Goal: Feedback & Contribution: Leave review/rating

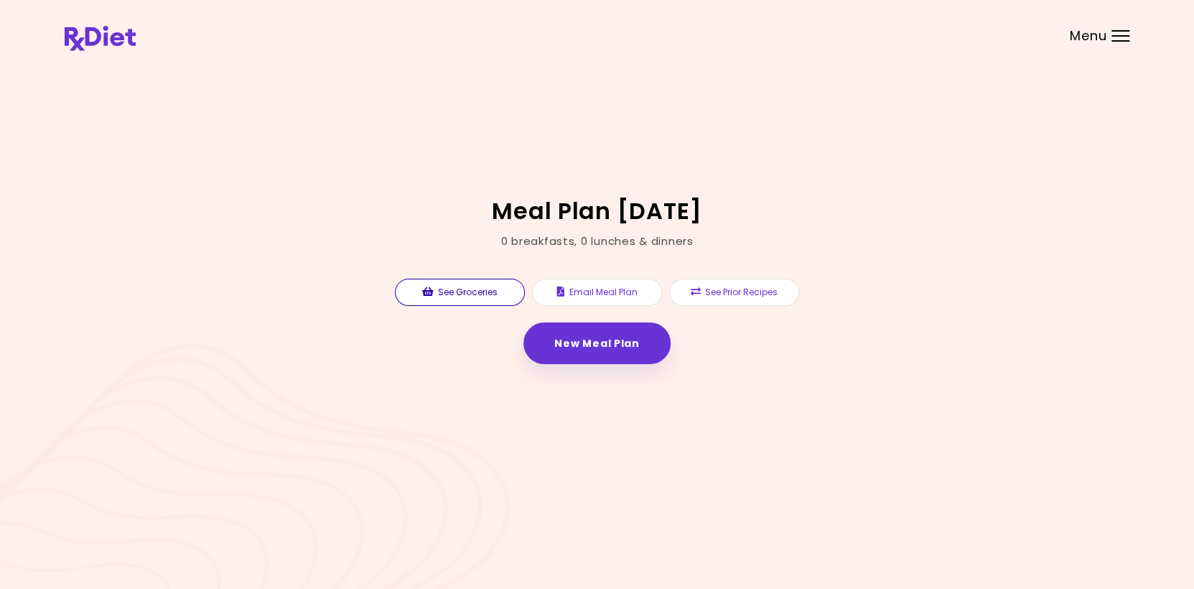
click at [453, 289] on button "See Groceries" at bounding box center [460, 292] width 130 height 27
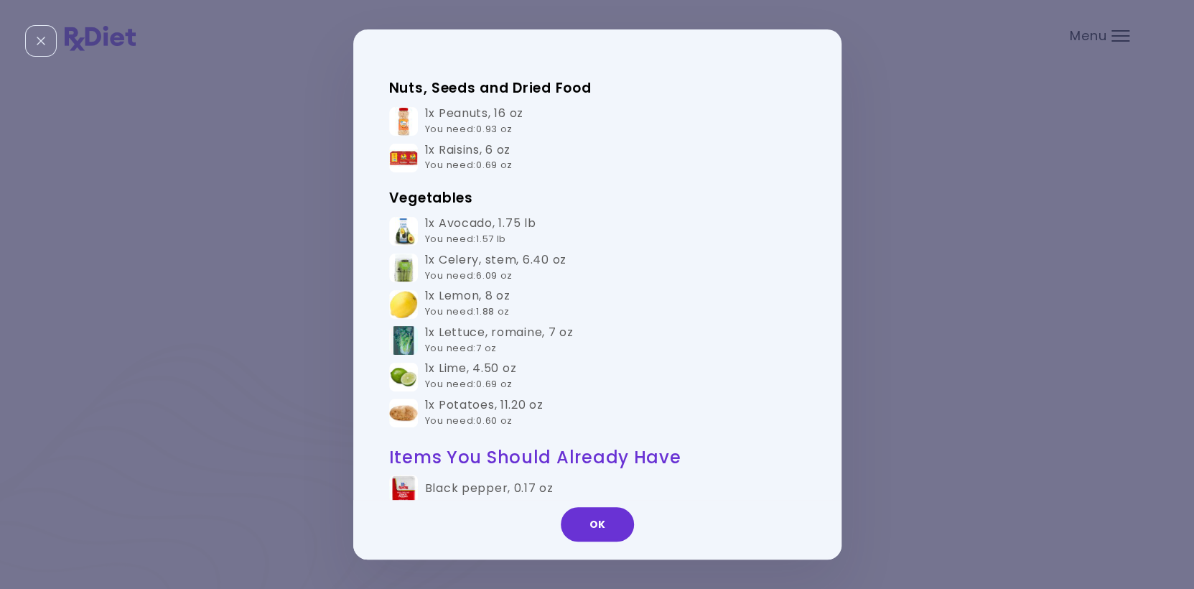
scroll to position [359, 0]
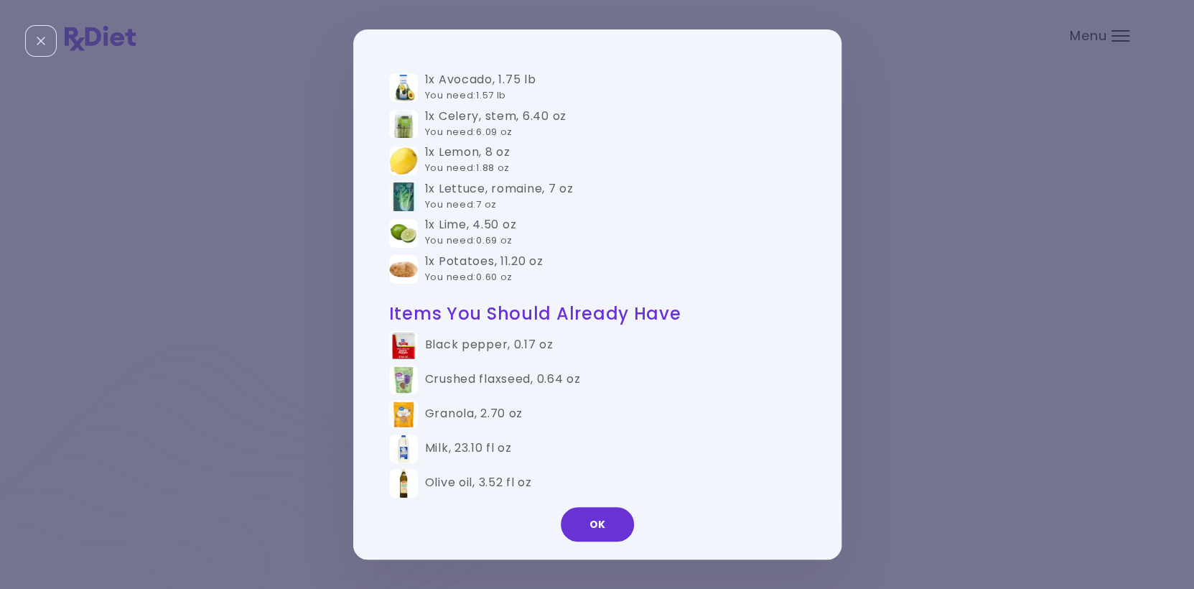
drag, startPoint x: 677, startPoint y: 446, endPoint x: 679, endPoint y: 454, distance: 8.2
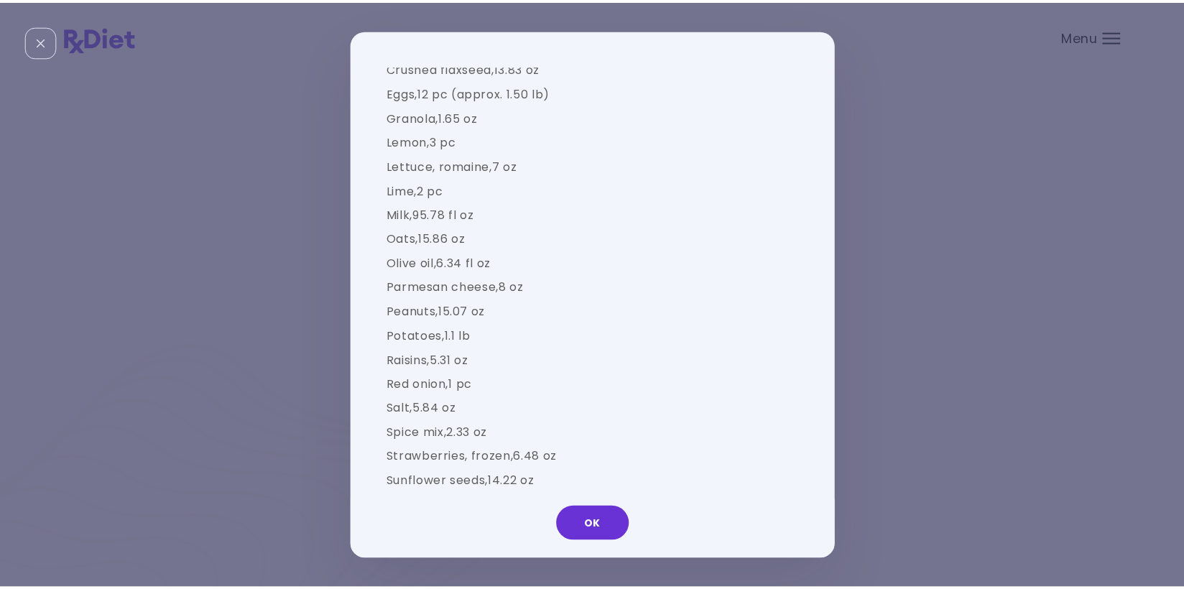
scroll to position [1322, 0]
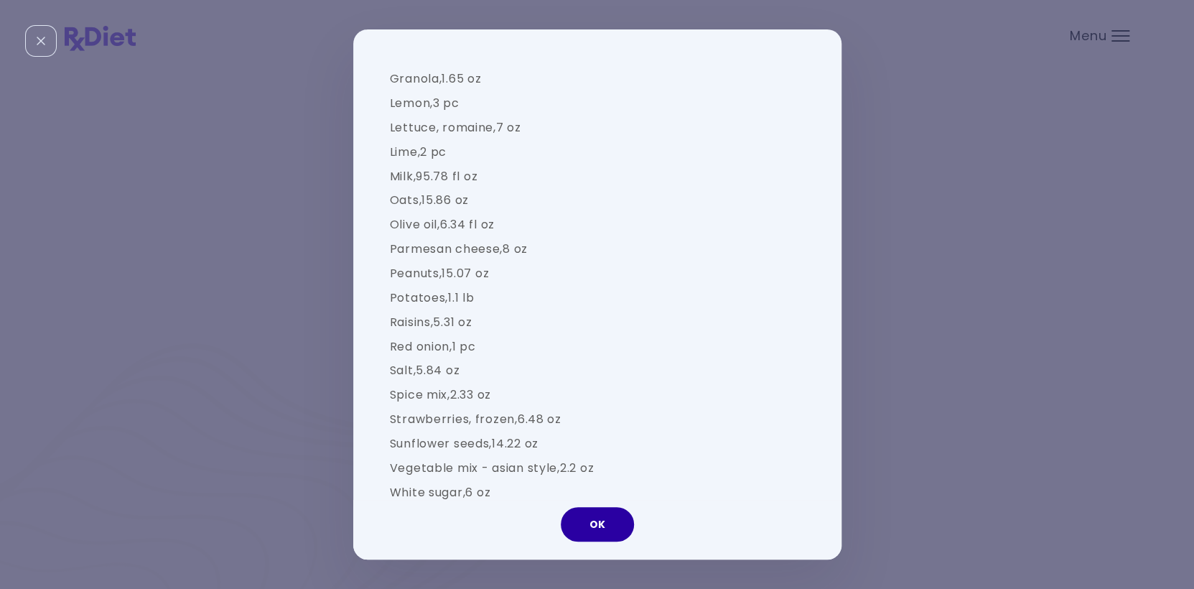
click at [609, 526] on button "OK" at bounding box center [597, 524] width 73 height 34
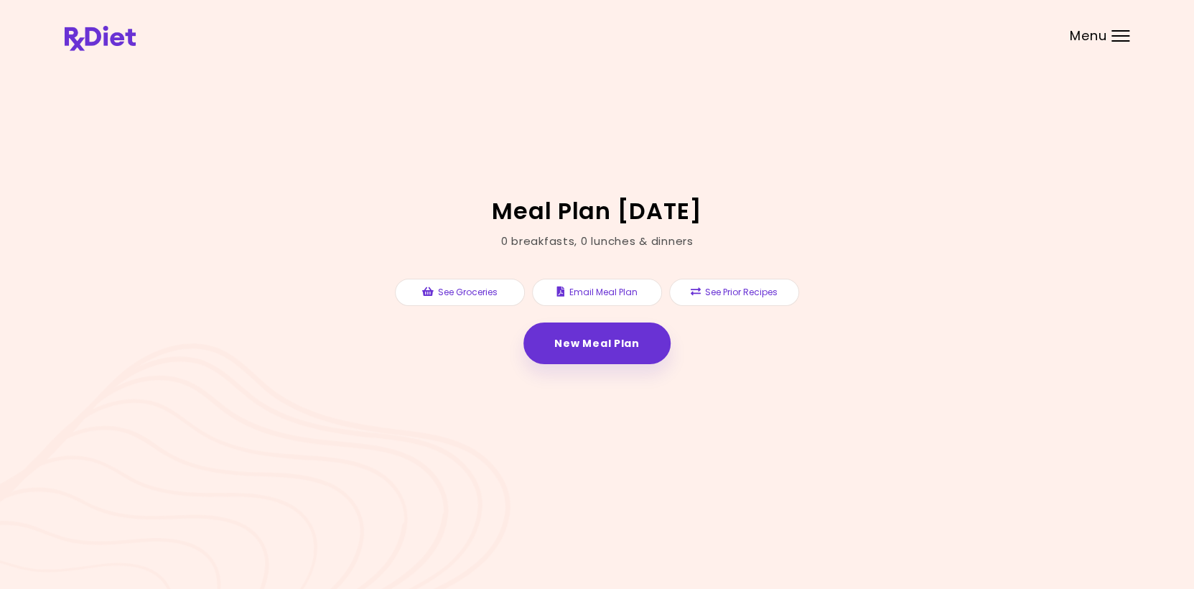
click at [1120, 35] on div at bounding box center [1121, 35] width 18 height 1
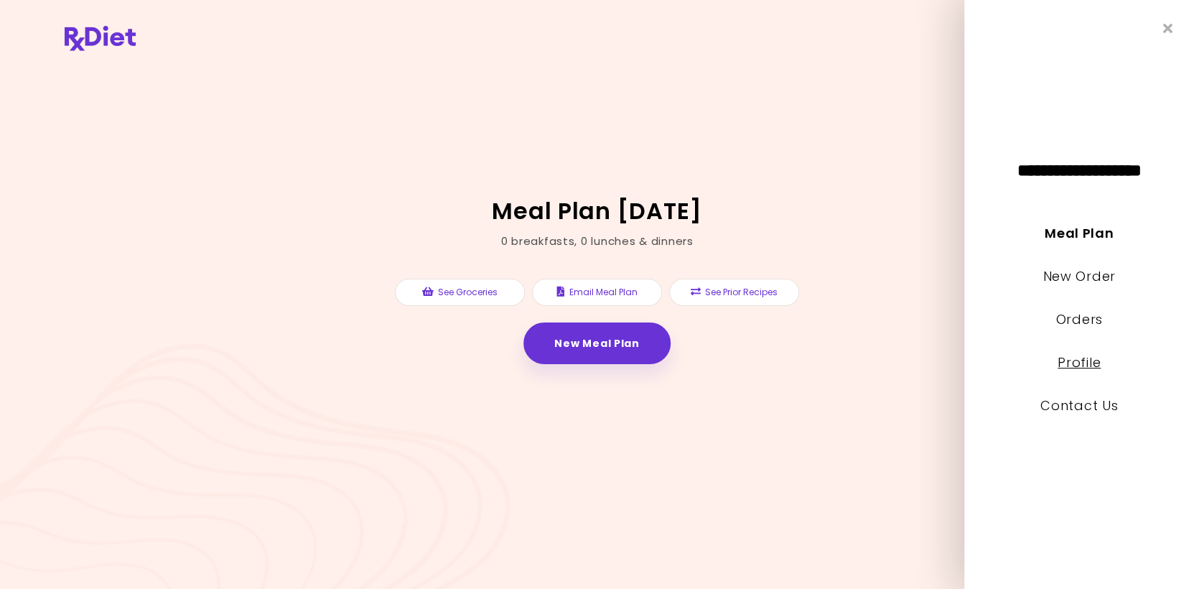
click at [1089, 366] on link "Profile" at bounding box center [1079, 362] width 43 height 18
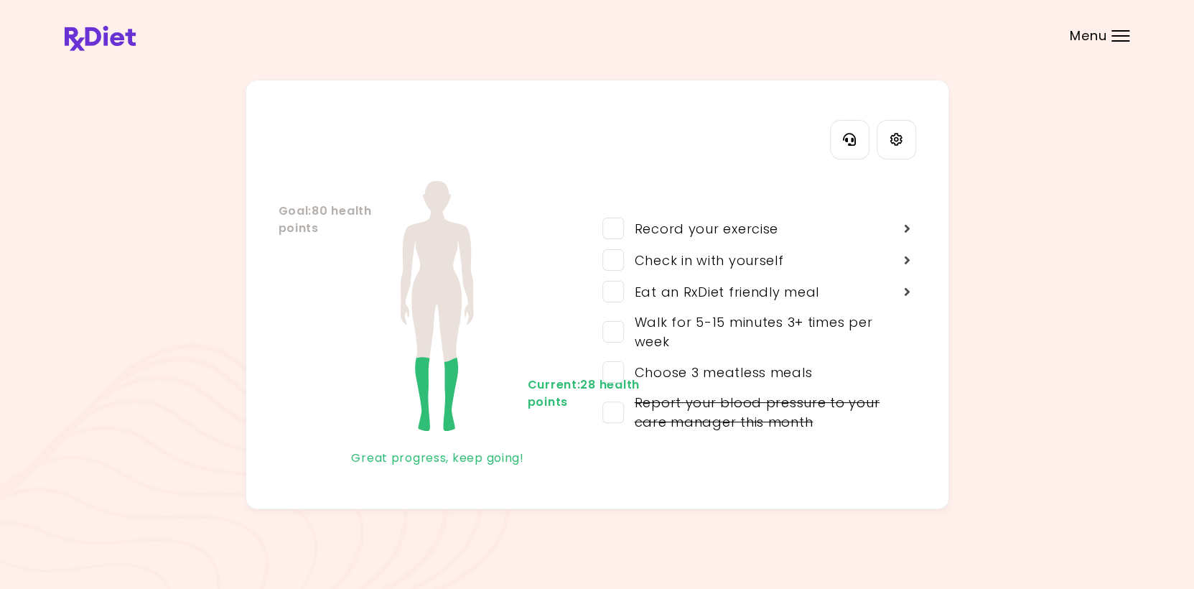
click at [1115, 29] on header at bounding box center [597, 28] width 1194 height 57
click at [1116, 33] on div "Menu" at bounding box center [1121, 35] width 18 height 11
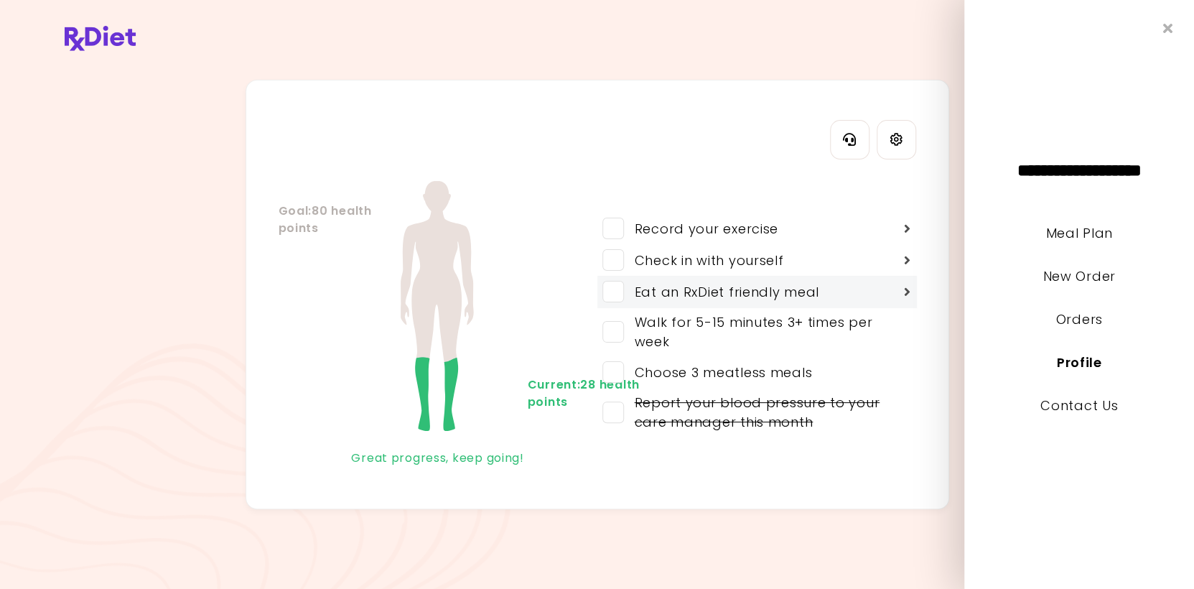
click at [618, 287] on span at bounding box center [614, 292] width 22 height 22
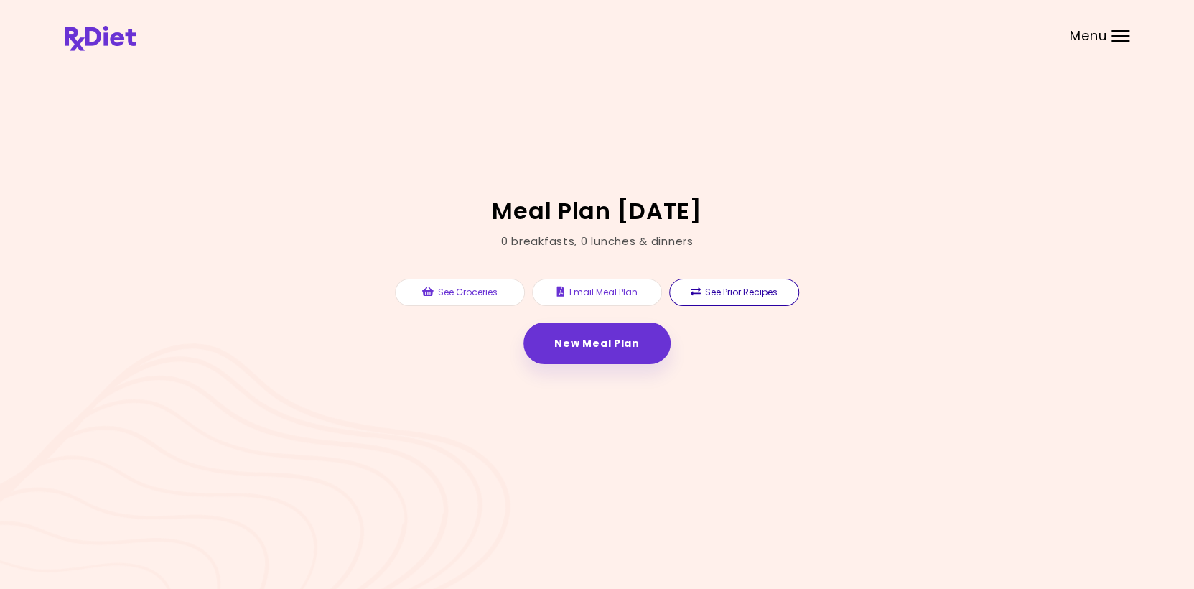
click at [738, 292] on button "See Prior Recipes" at bounding box center [734, 292] width 130 height 27
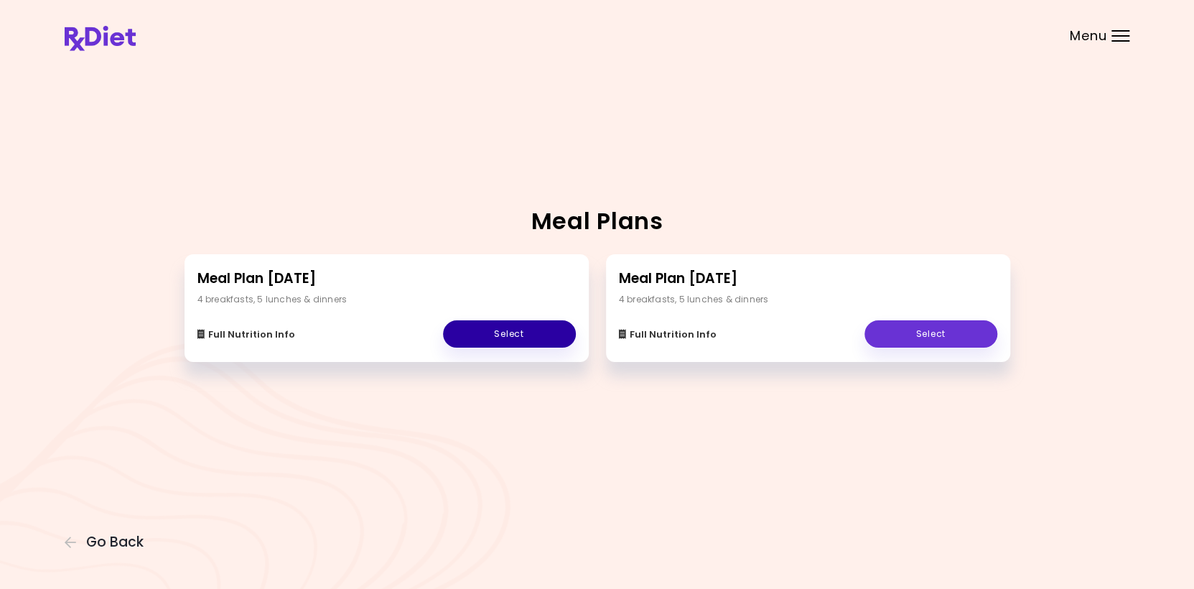
click at [498, 336] on link "Select" at bounding box center [509, 333] width 133 height 27
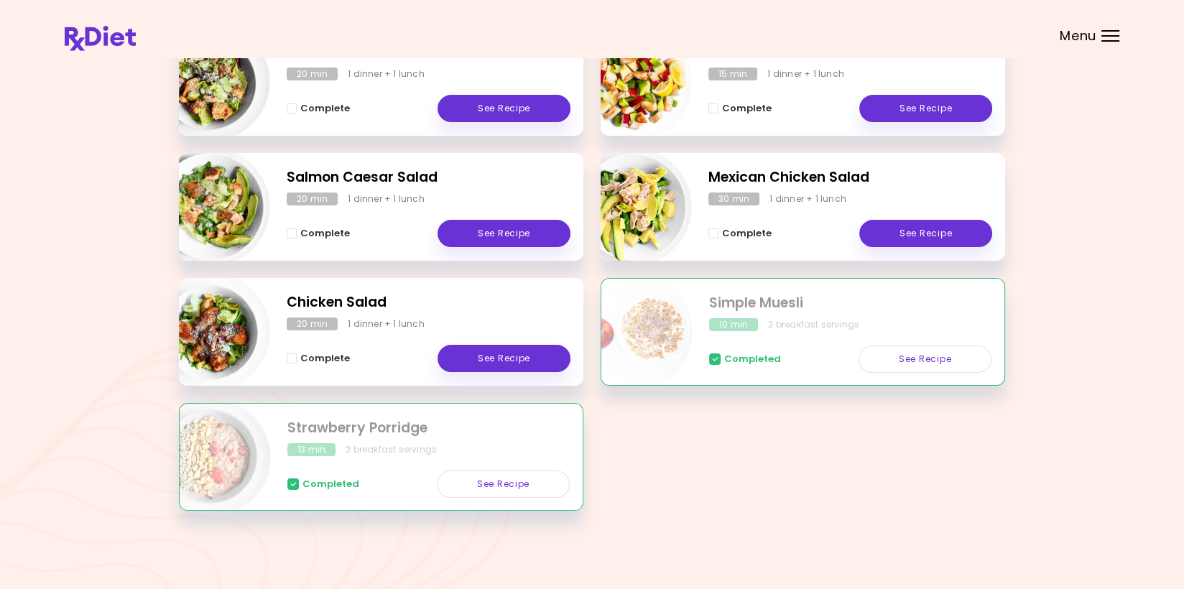
scroll to position [186, 0]
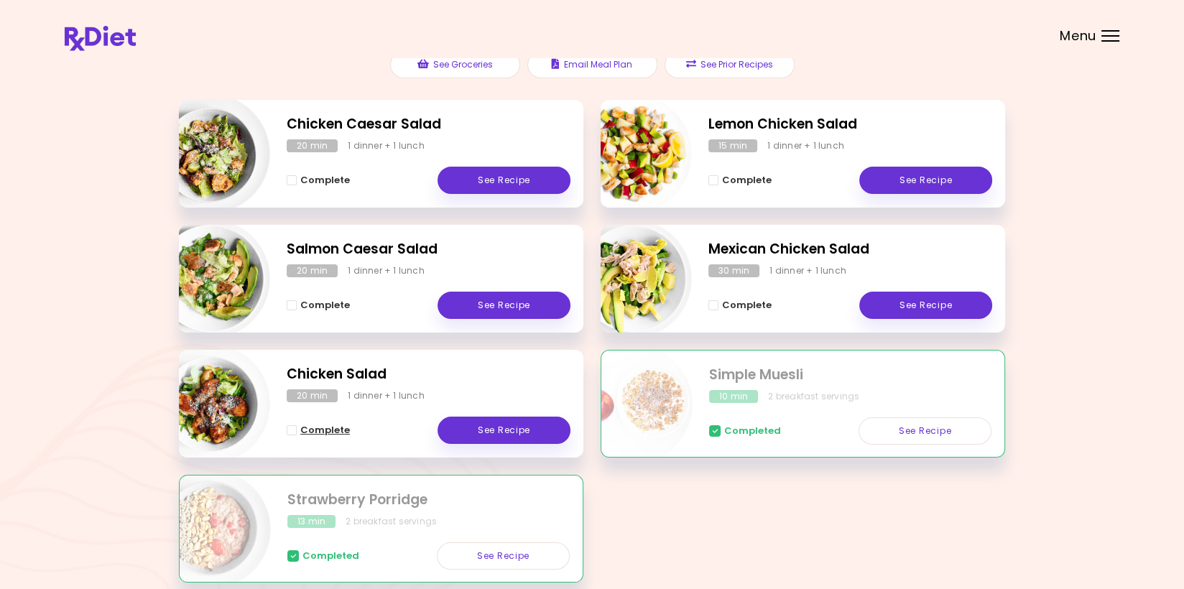
click at [291, 430] on span "Complete - Chicken Salad" at bounding box center [292, 430] width 10 height 10
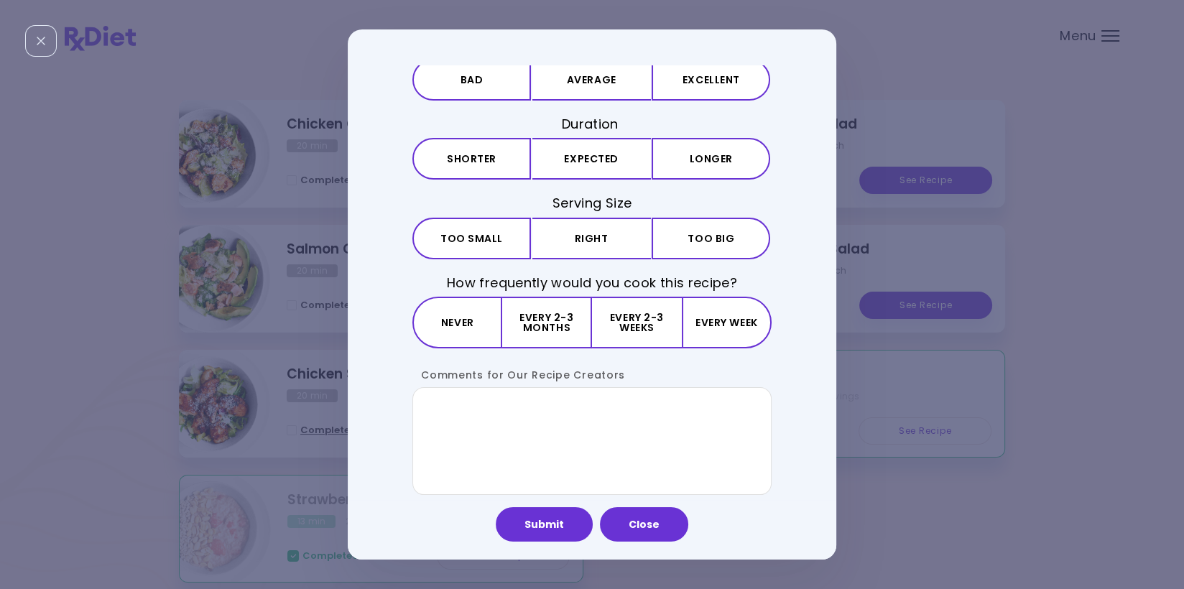
scroll to position [0, 0]
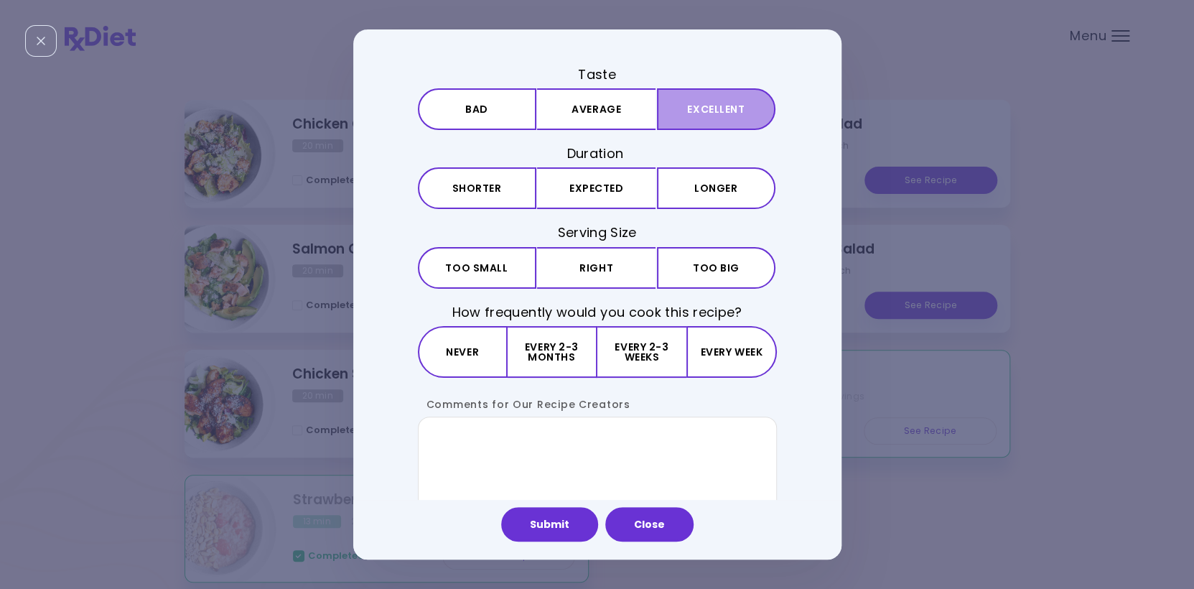
click at [679, 111] on button "Excellent" at bounding box center [716, 109] width 119 height 42
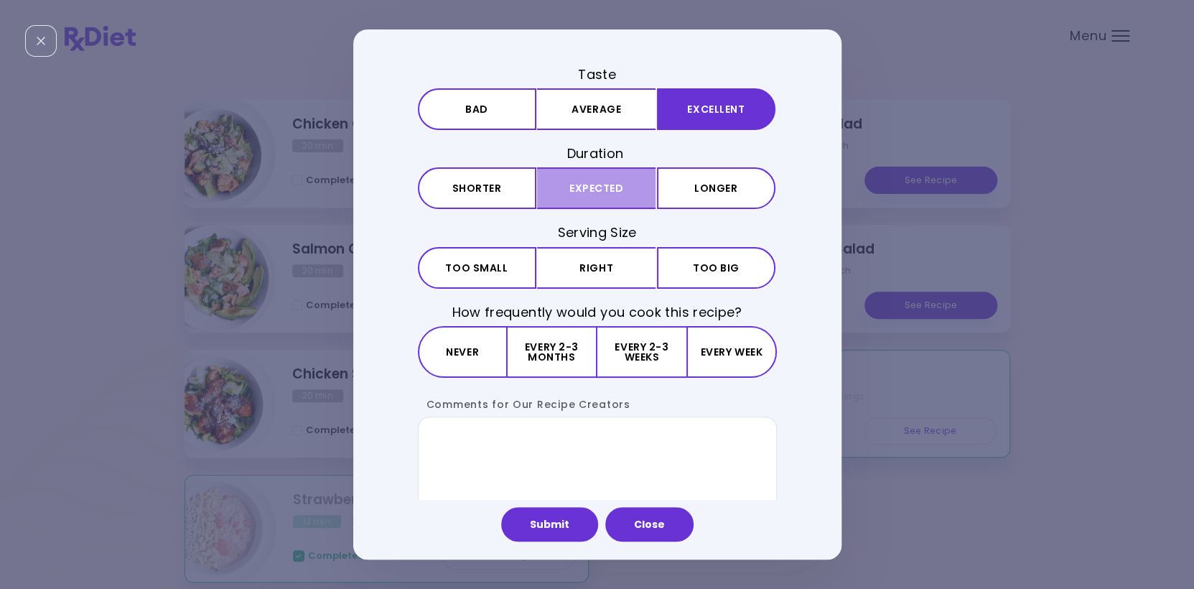
click at [597, 187] on button "Expected" at bounding box center [596, 188] width 119 height 42
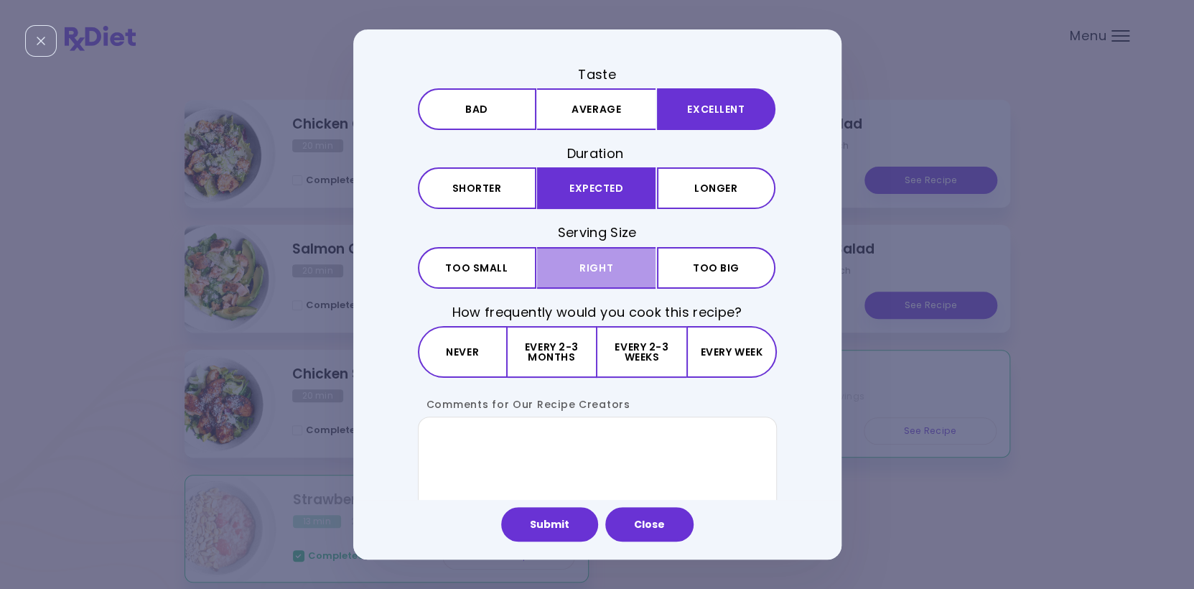
click at [585, 263] on button "Right" at bounding box center [596, 268] width 119 height 42
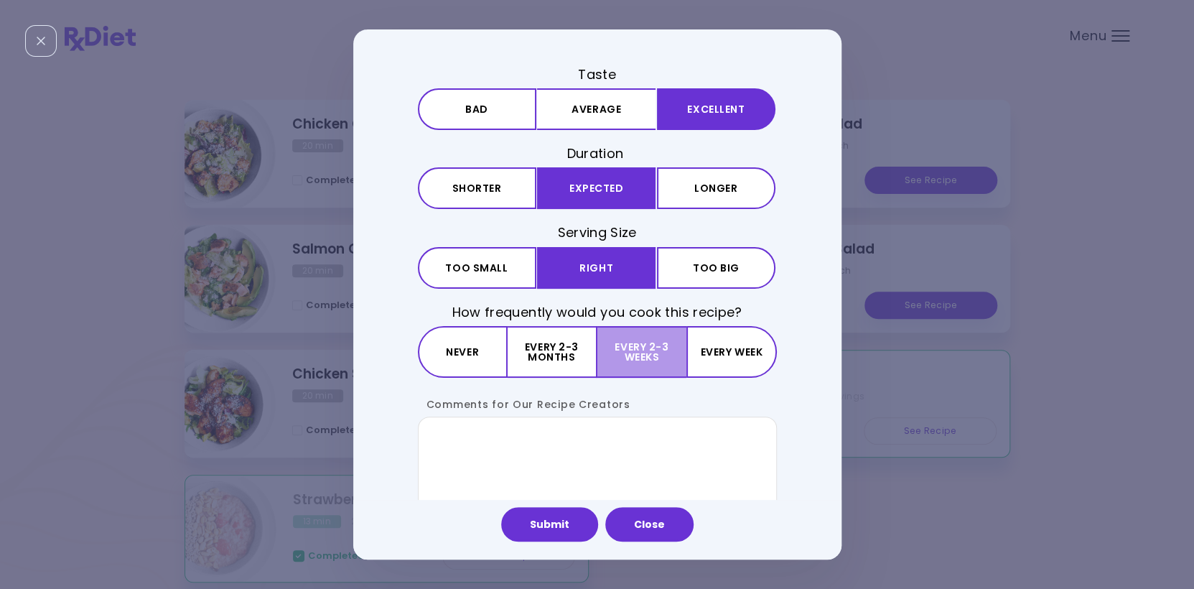
click at [655, 350] on button "Every 2-3 weeks" at bounding box center [642, 352] width 89 height 52
click at [441, 432] on textarea "Comments for Our Recipe Creators" at bounding box center [597, 471] width 359 height 108
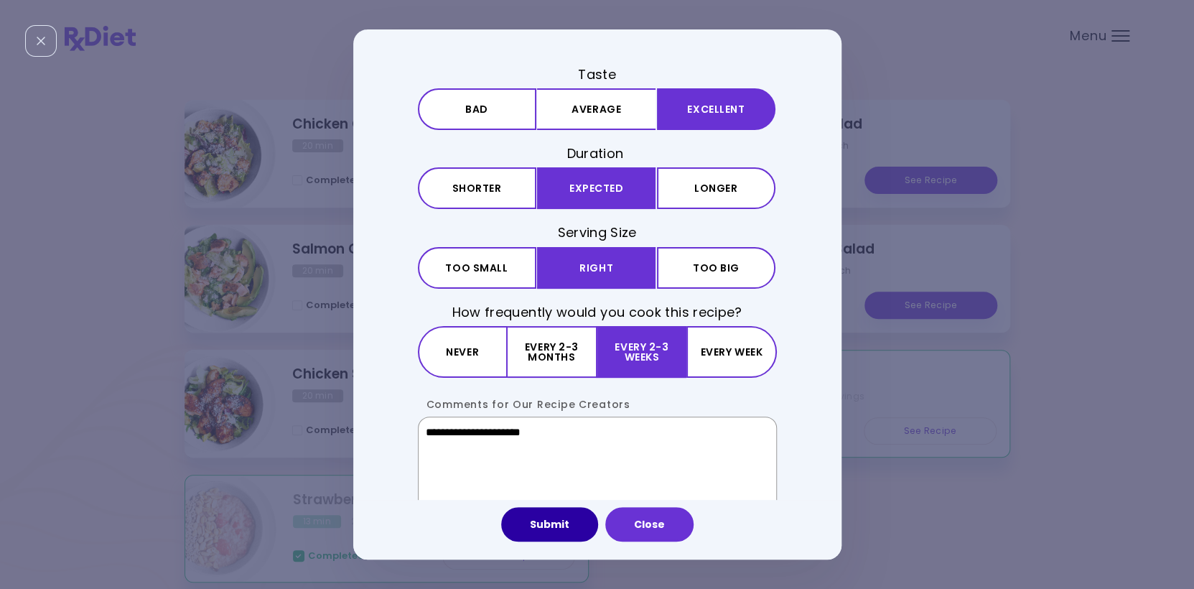
type textarea "**********"
click at [559, 526] on button "Submit" at bounding box center [549, 524] width 97 height 34
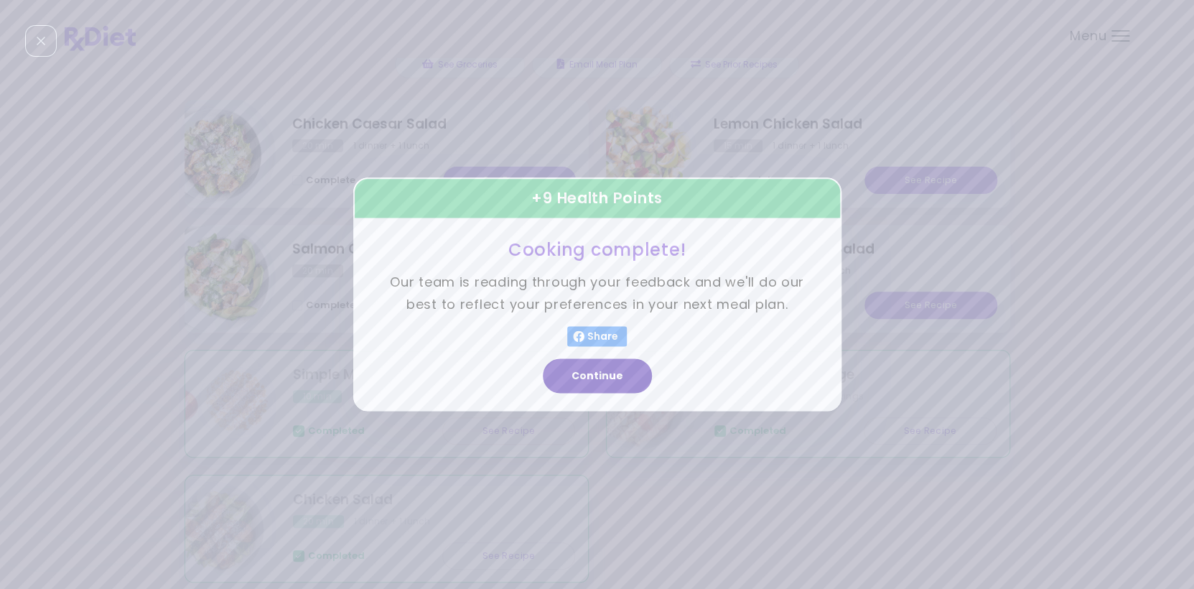
click at [610, 379] on button "Continue" at bounding box center [597, 376] width 109 height 34
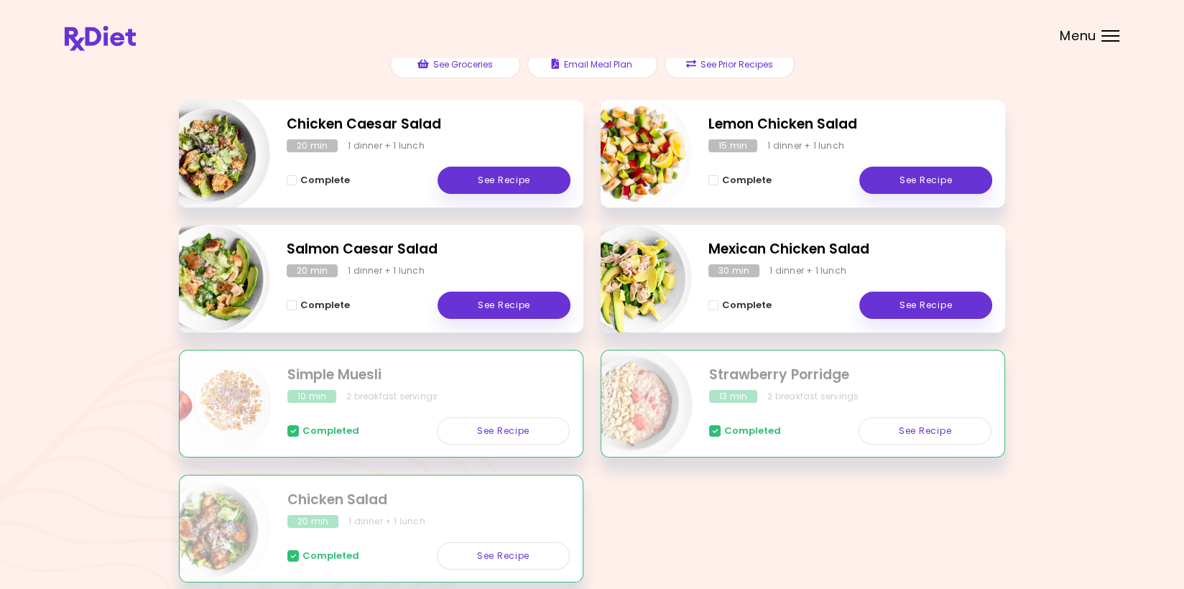
scroll to position [114, 0]
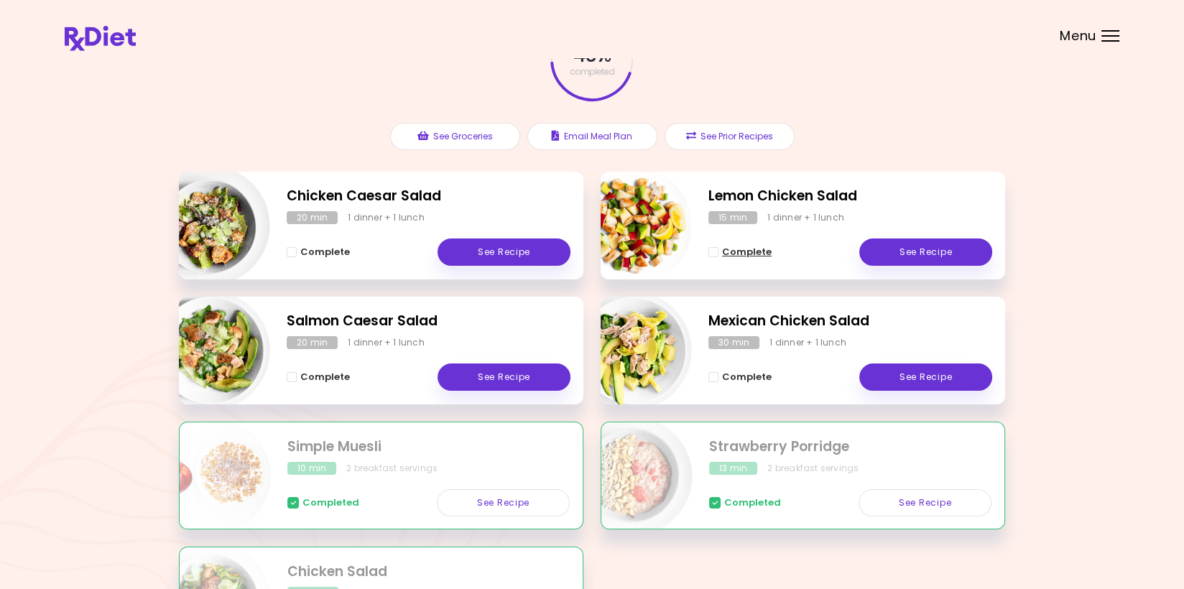
click at [711, 251] on span "Complete - Lemon Chicken Salad" at bounding box center [713, 252] width 10 height 10
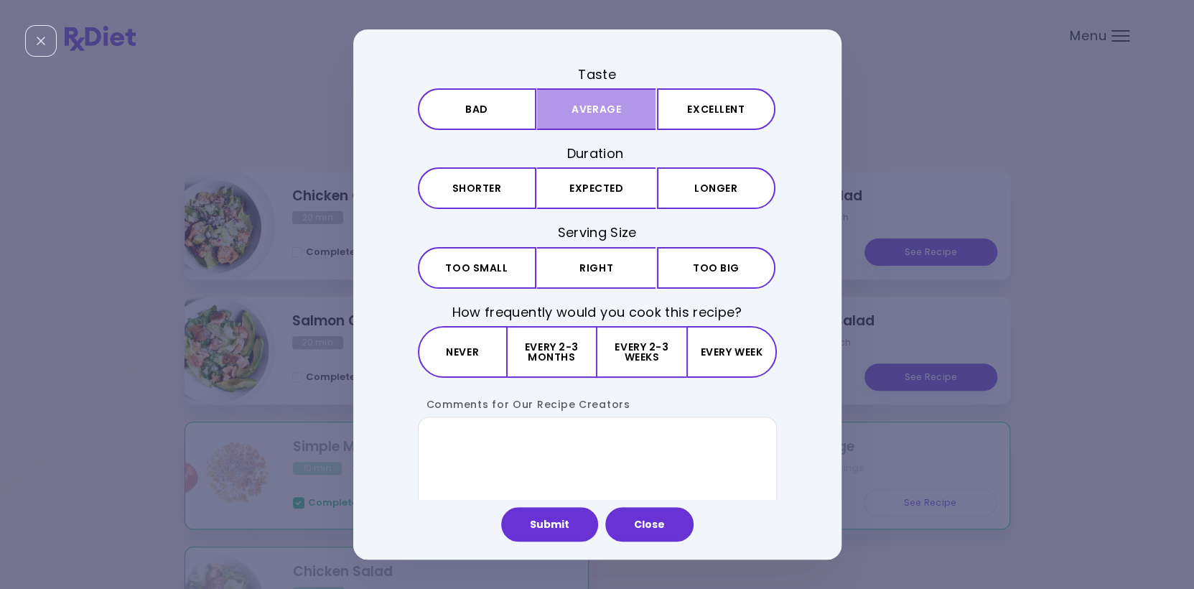
click at [621, 111] on button "Average" at bounding box center [596, 109] width 119 height 42
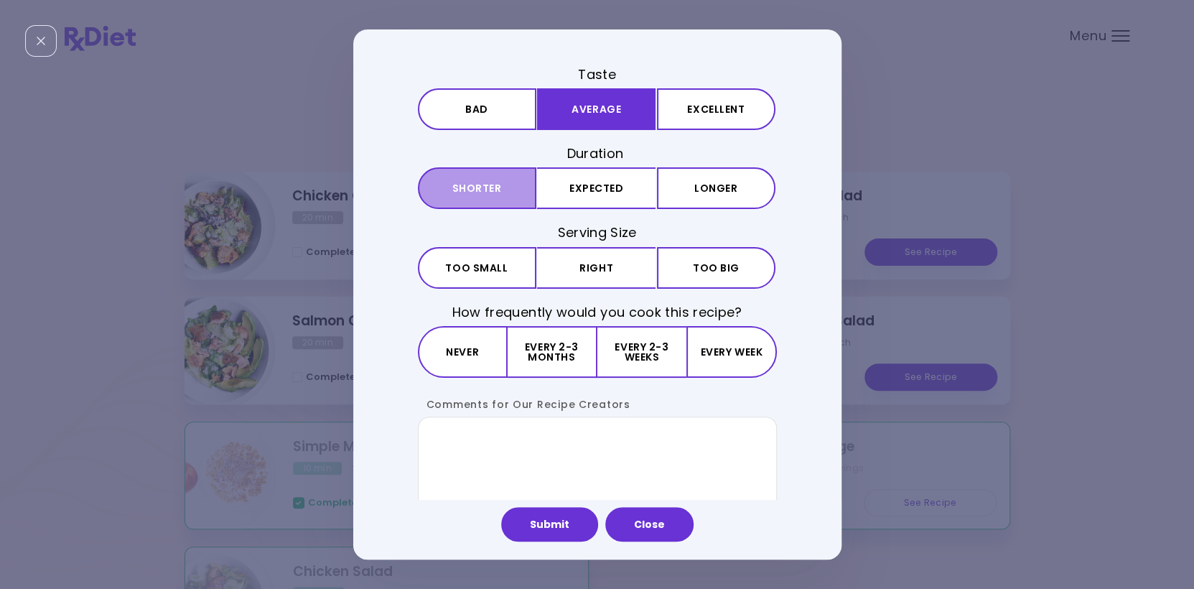
click at [494, 187] on button "Shorter" at bounding box center [477, 188] width 119 height 42
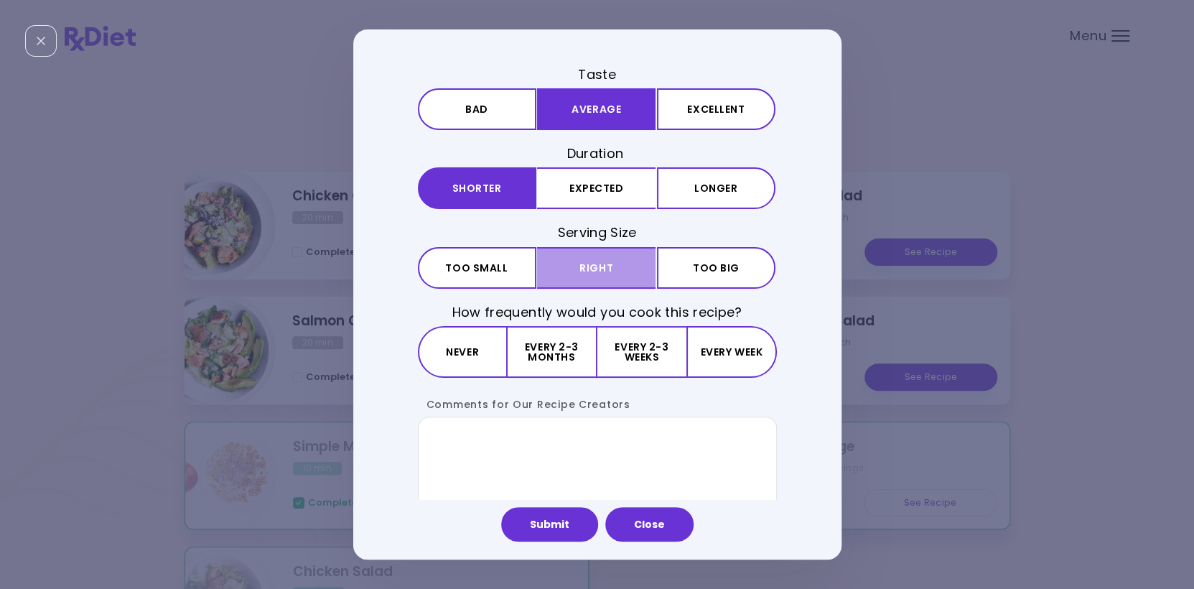
click at [621, 263] on button "Right" at bounding box center [596, 268] width 119 height 42
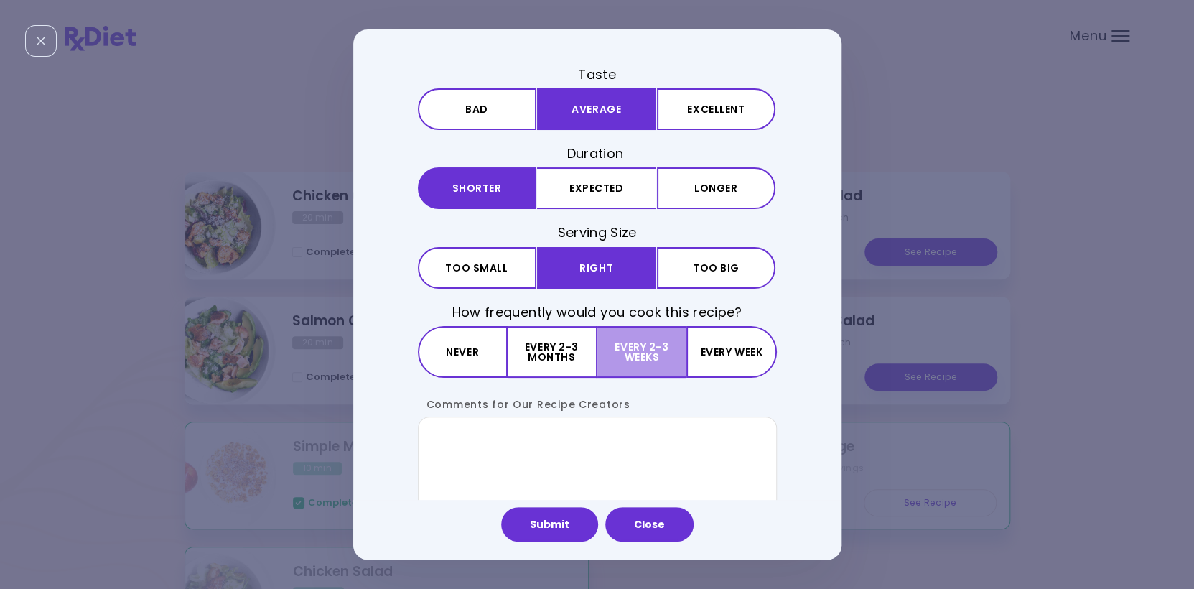
click at [654, 348] on button "Every 2-3 weeks" at bounding box center [642, 352] width 89 height 52
click at [452, 427] on textarea "Comments for Our Recipe Creators" at bounding box center [597, 471] width 359 height 108
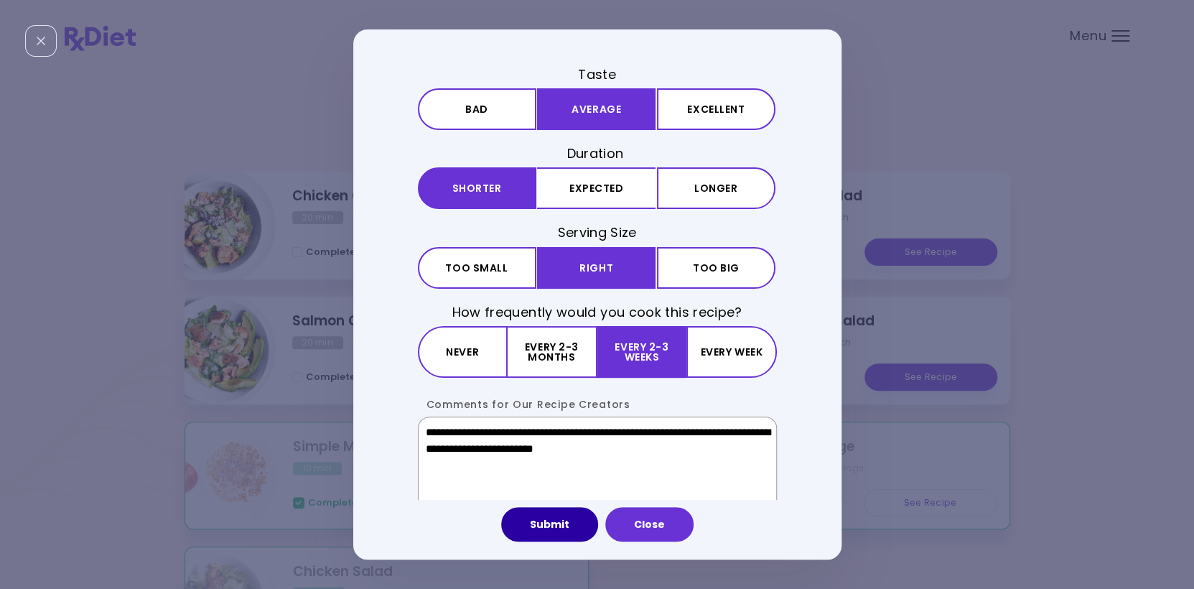
type textarea "**********"
click at [559, 522] on button "Submit" at bounding box center [549, 524] width 97 height 34
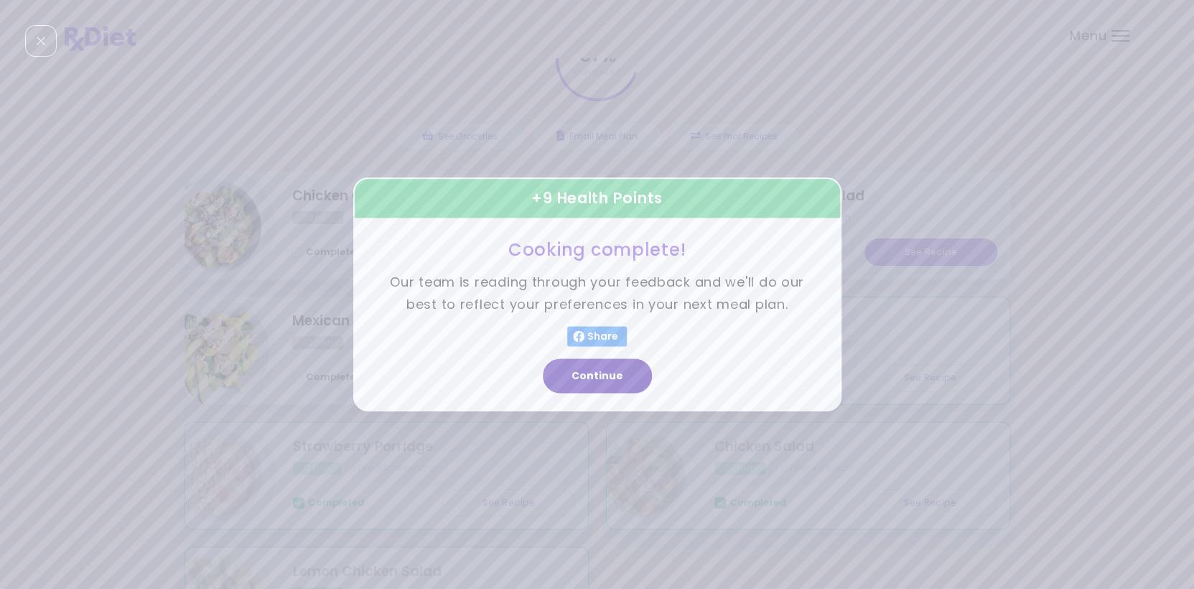
click at [603, 372] on button "Continue" at bounding box center [597, 376] width 109 height 34
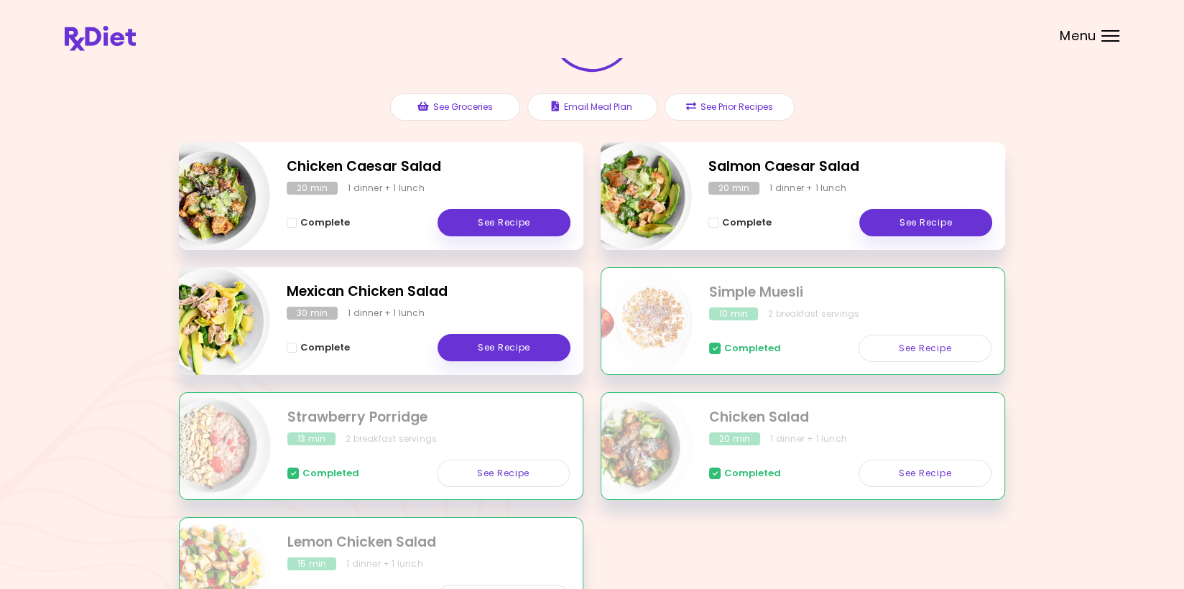
scroll to position [215, 0]
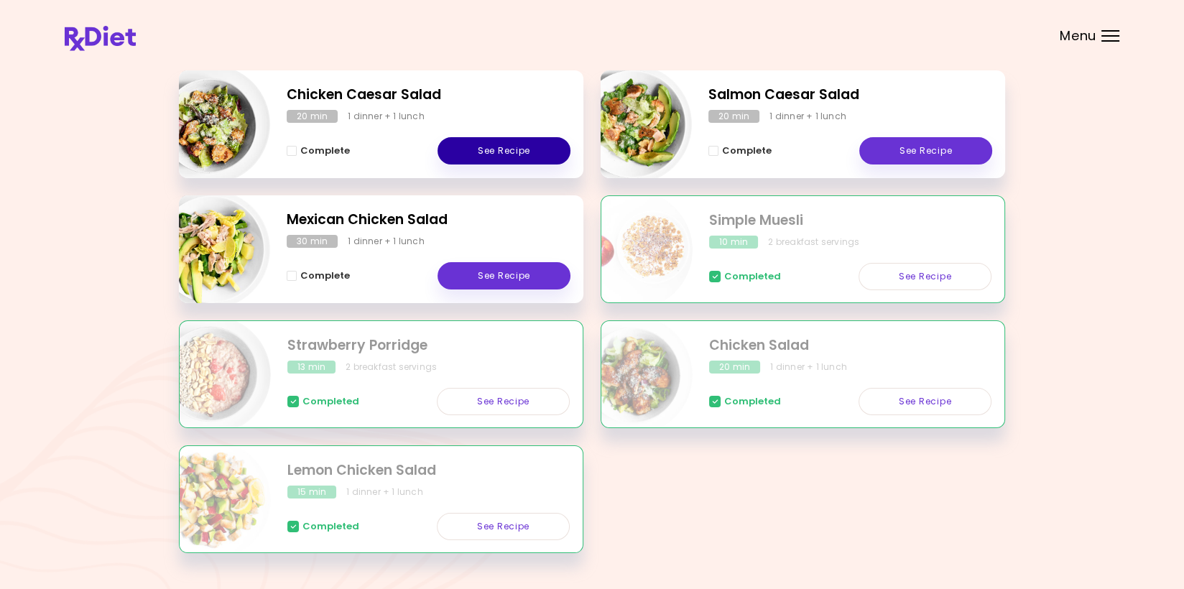
click at [503, 144] on link "See Recipe" at bounding box center [503, 150] width 133 height 27
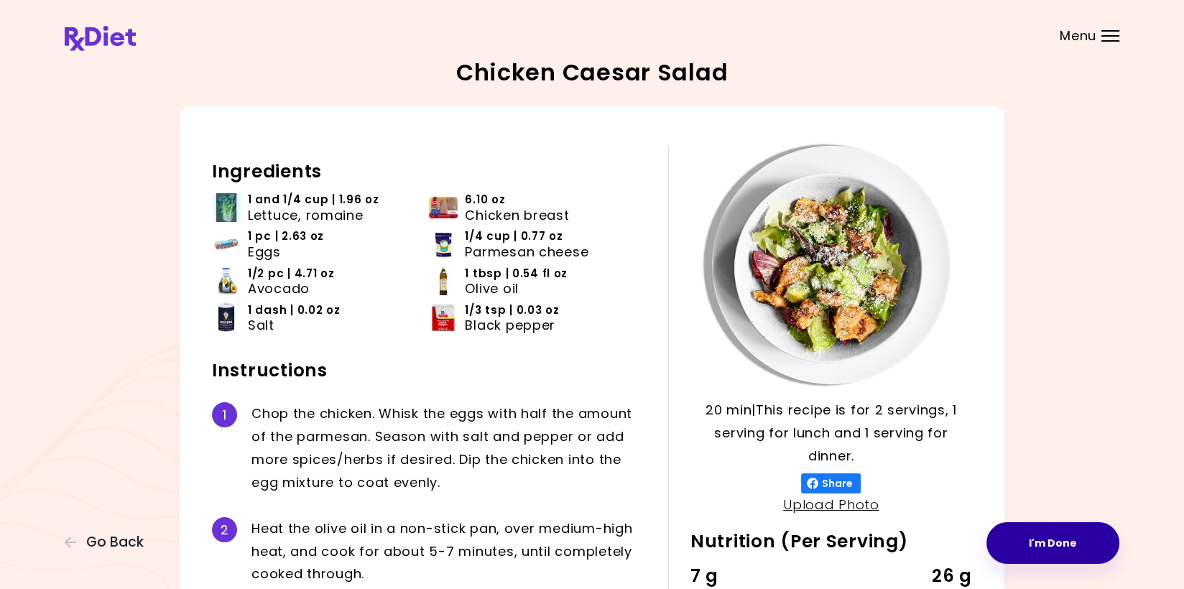
click at [1056, 540] on button "I'm Done" at bounding box center [1052, 543] width 133 height 42
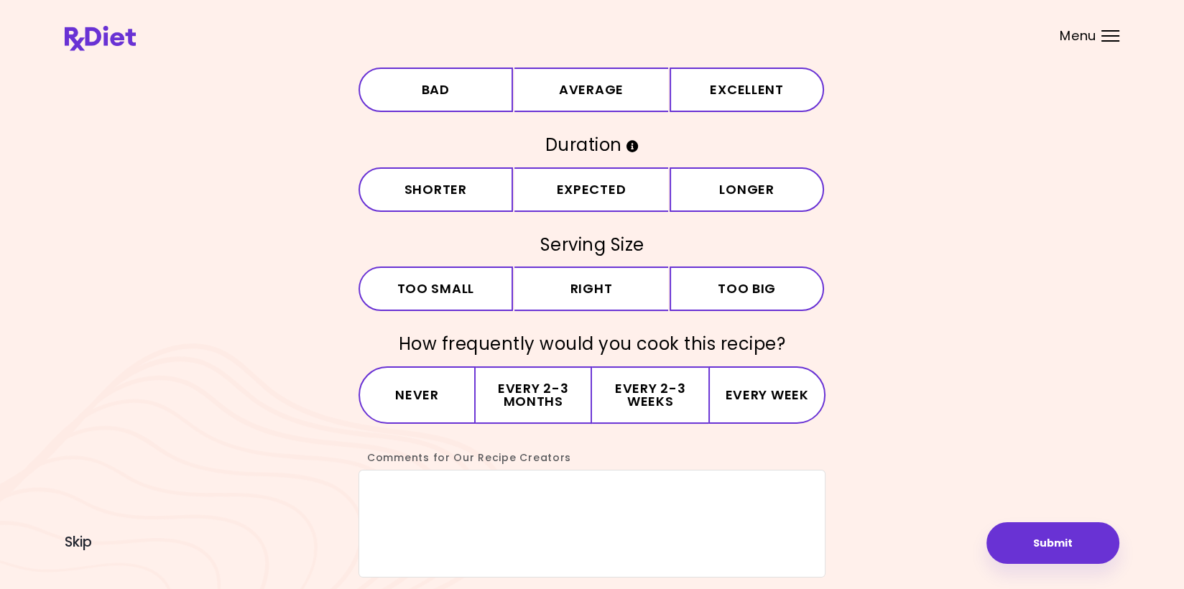
scroll to position [119, 0]
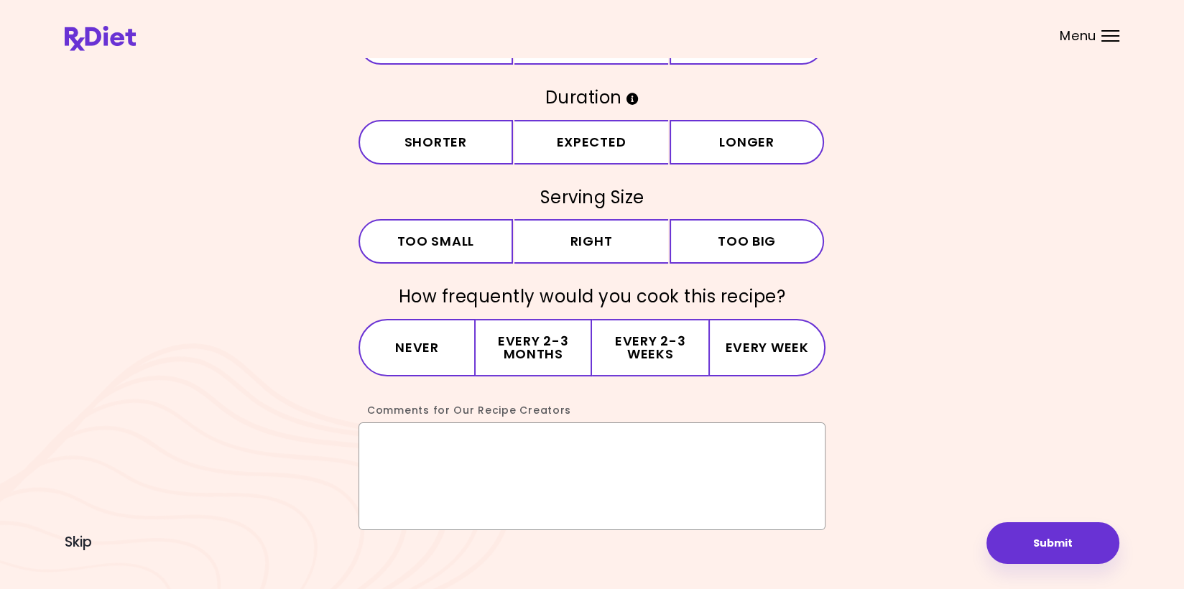
click at [382, 445] on textarea "Comments for Our Recipe Creators" at bounding box center [591, 476] width 467 height 108
drag, startPoint x: 645, startPoint y: 445, endPoint x: 659, endPoint y: 445, distance: 13.6
click at [733, 444] on textarea "**********" at bounding box center [591, 476] width 467 height 108
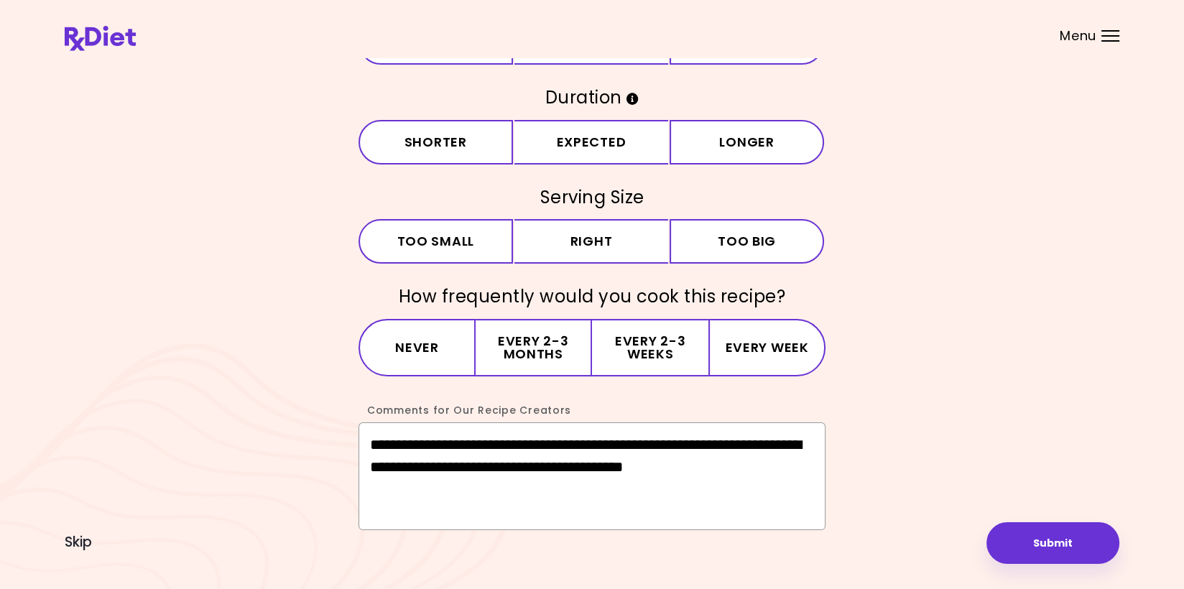
click at [512, 504] on textarea "**********" at bounding box center [591, 476] width 467 height 108
click at [488, 488] on textarea "**********" at bounding box center [591, 476] width 467 height 108
click at [432, 490] on textarea "**********" at bounding box center [591, 476] width 467 height 108
click at [534, 343] on button "Every 2-3 months" at bounding box center [533, 347] width 116 height 57
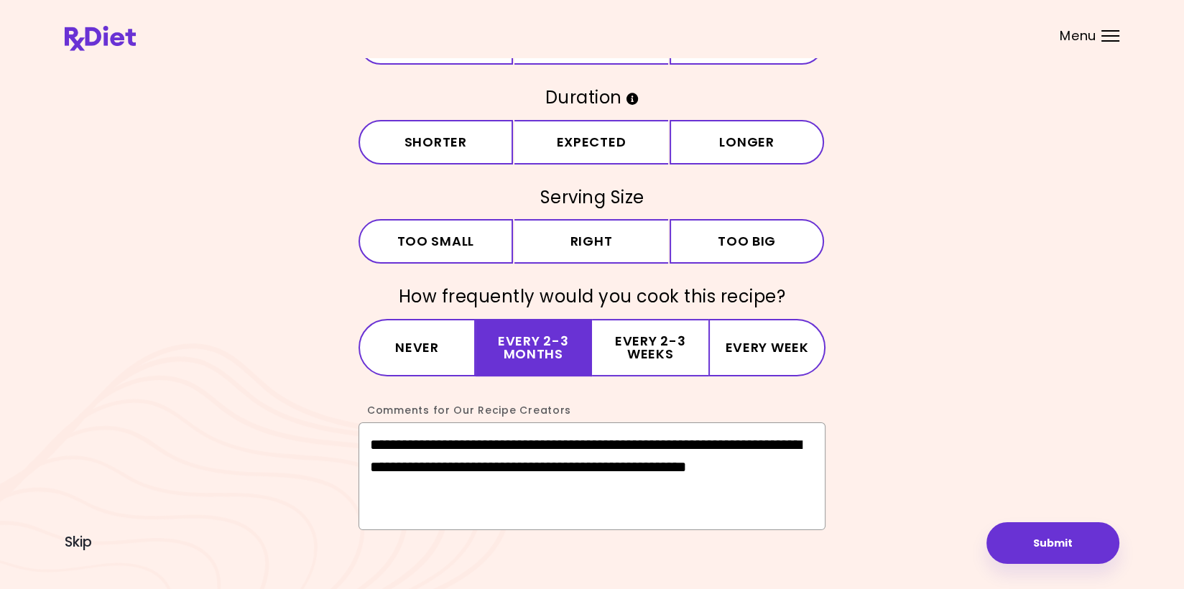
click at [514, 487] on textarea "**********" at bounding box center [591, 476] width 467 height 108
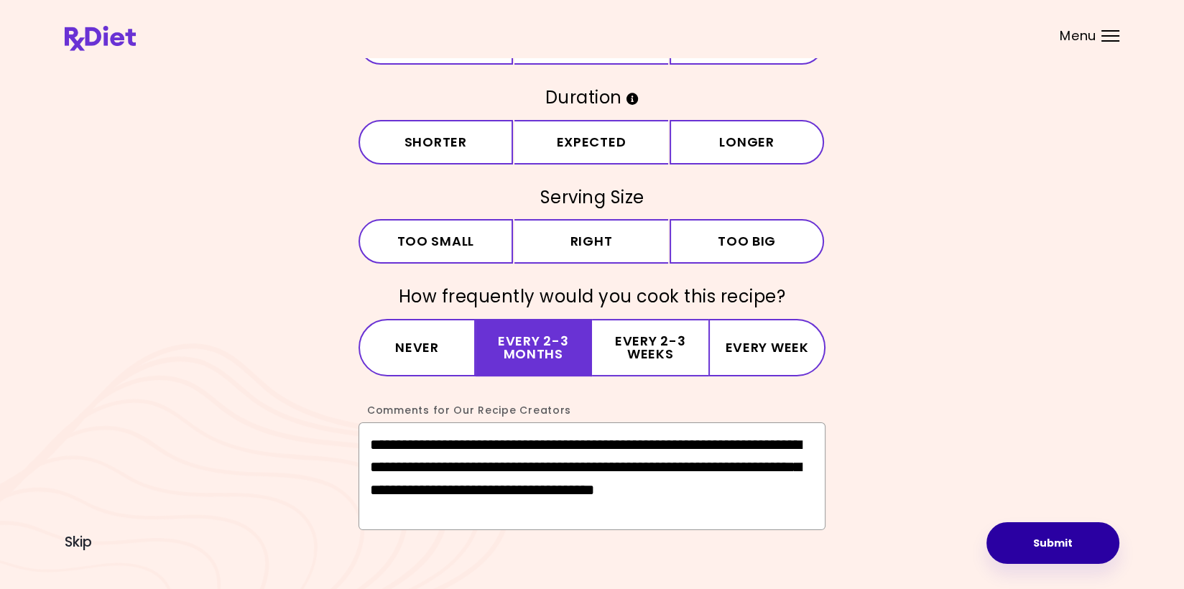
type textarea "**********"
click at [1031, 538] on button "Submit" at bounding box center [1052, 543] width 133 height 42
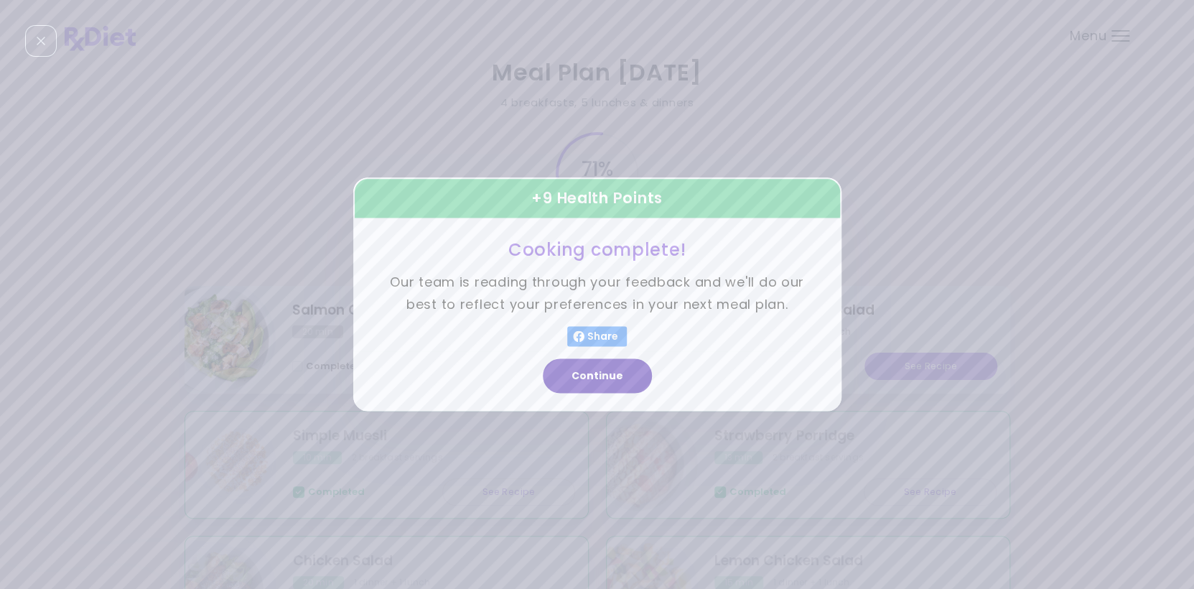
click at [588, 378] on button "Continue" at bounding box center [597, 376] width 109 height 34
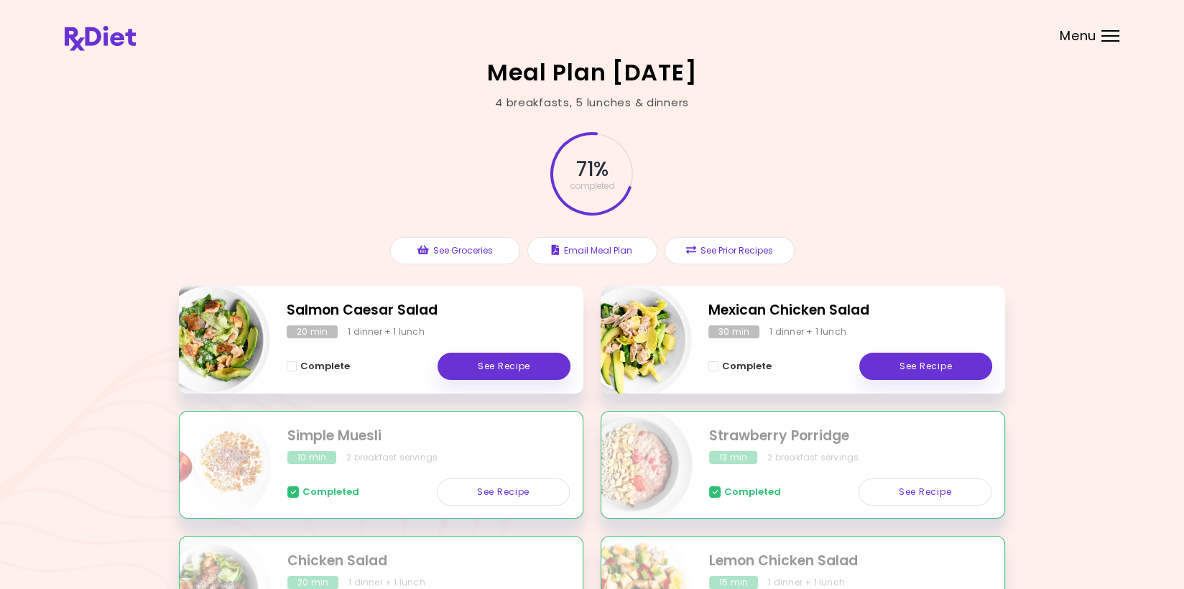
click at [1107, 35] on div at bounding box center [1110, 35] width 18 height 1
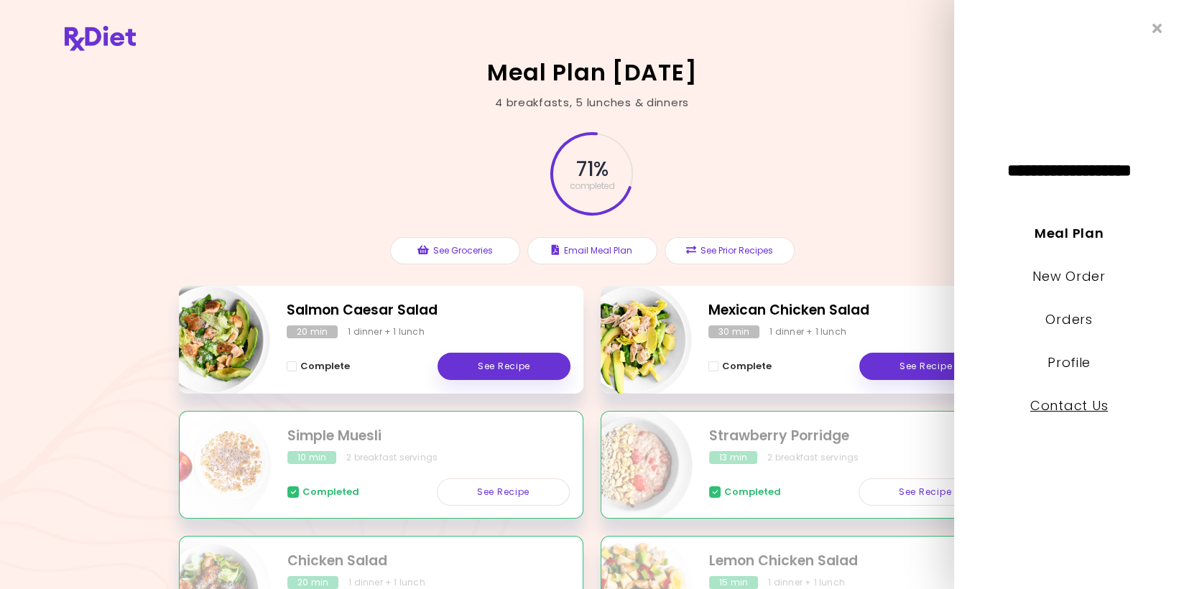
click at [1066, 403] on link "Contact Us" at bounding box center [1069, 405] width 78 height 18
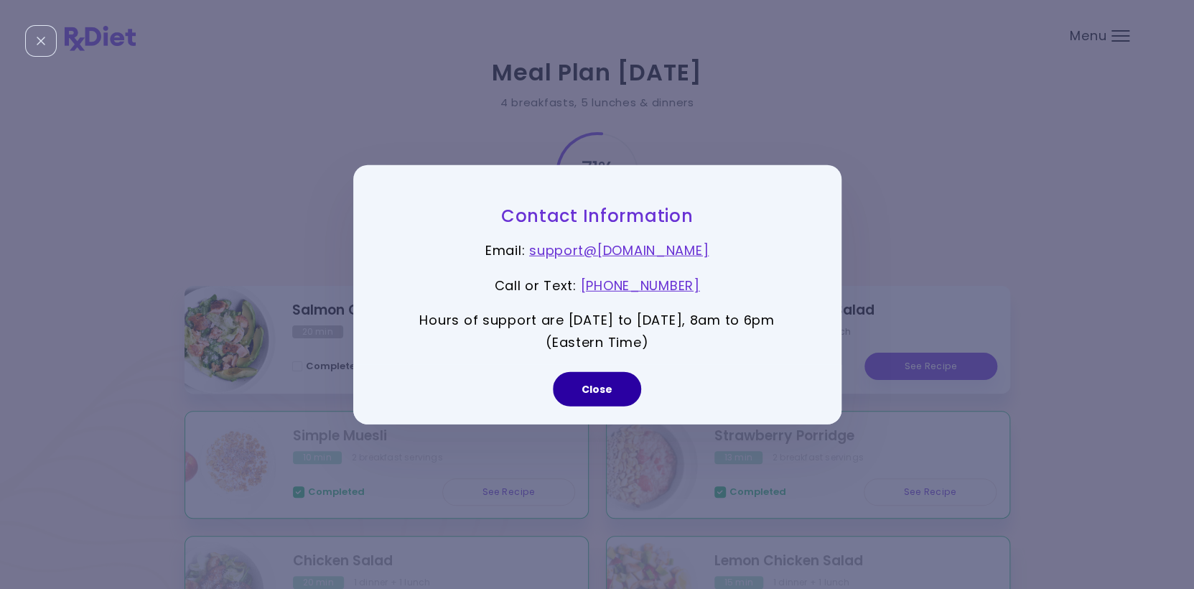
click at [603, 383] on button "Close" at bounding box center [597, 388] width 88 height 34
